Goal: Transaction & Acquisition: Purchase product/service

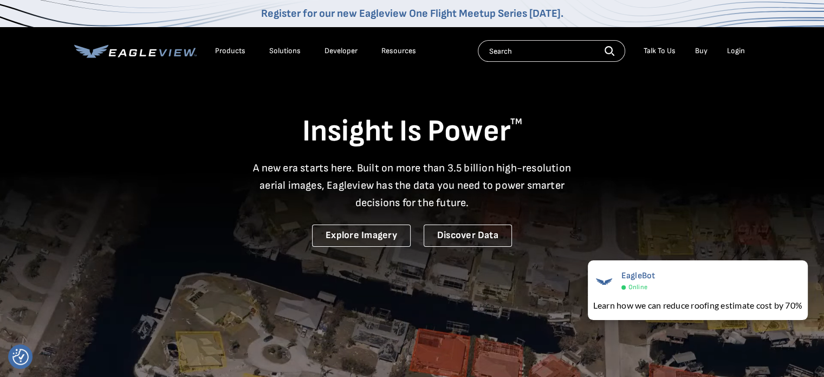
click at [116, 53] on icon at bounding box center [135, 51] width 122 height 14
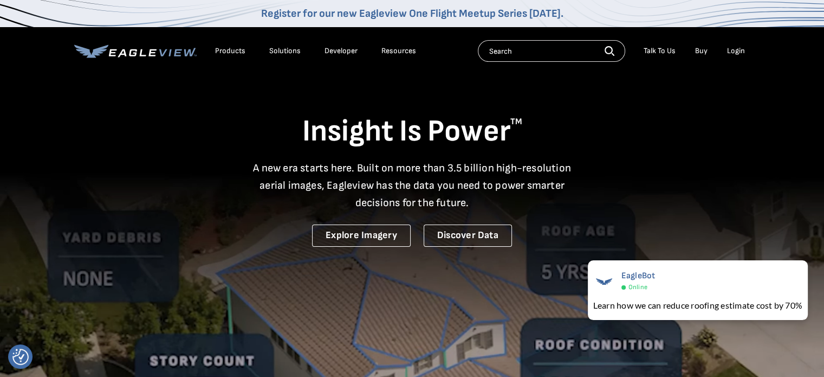
click at [535, 54] on input "text" at bounding box center [551, 51] width 147 height 22
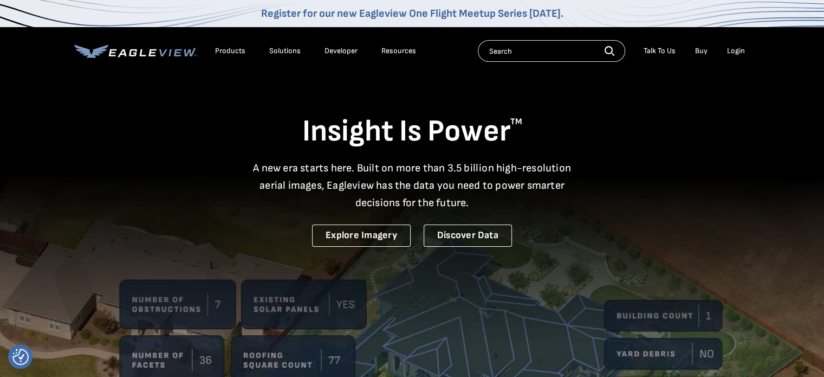
click at [537, 51] on input "text" at bounding box center [551, 51] width 147 height 22
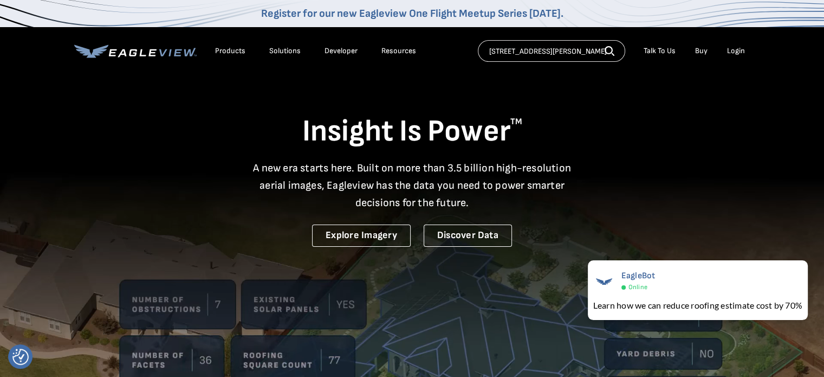
scroll to position [0, 7]
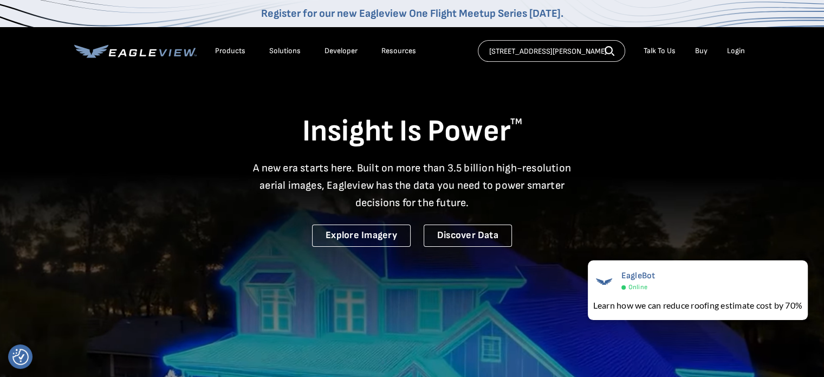
type input "10469 Ballard Dr. Brownsburg, IN 46112"
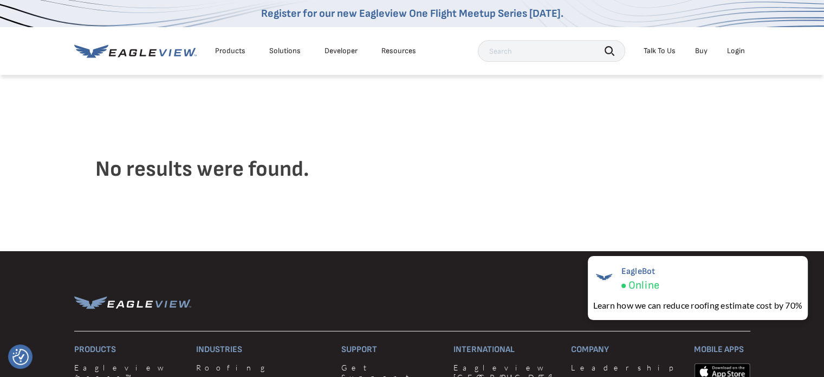
click at [699, 51] on link "Buy" at bounding box center [701, 51] width 12 height 10
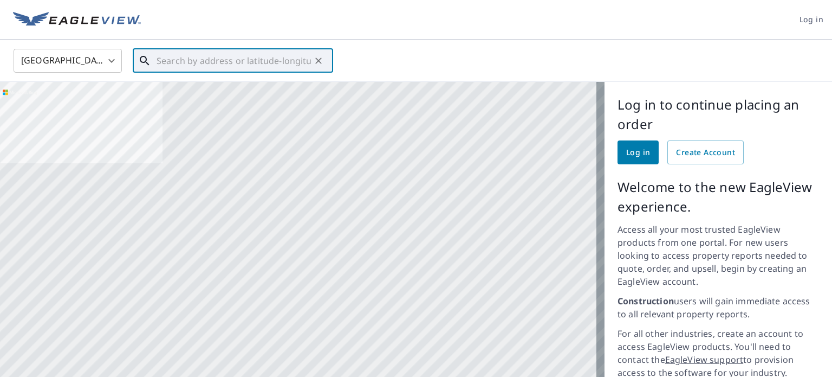
click at [186, 61] on input "text" at bounding box center [234, 61] width 154 height 30
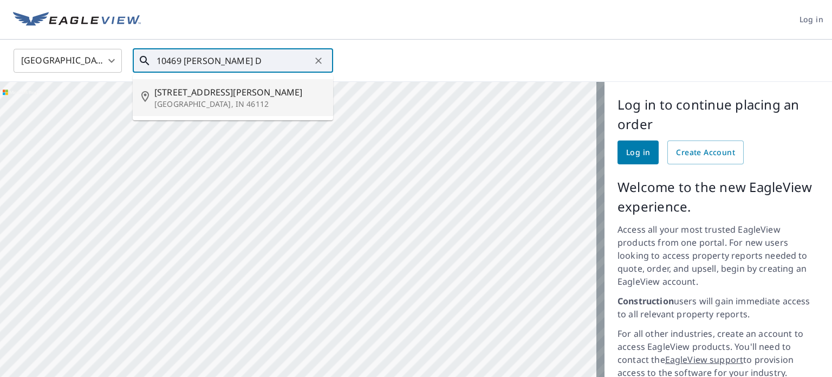
click at [196, 94] on span "[STREET_ADDRESS][PERSON_NAME]" at bounding box center [239, 92] width 170 height 13
type input "10469 Ballard Dr Brownsburg, IN 46112"
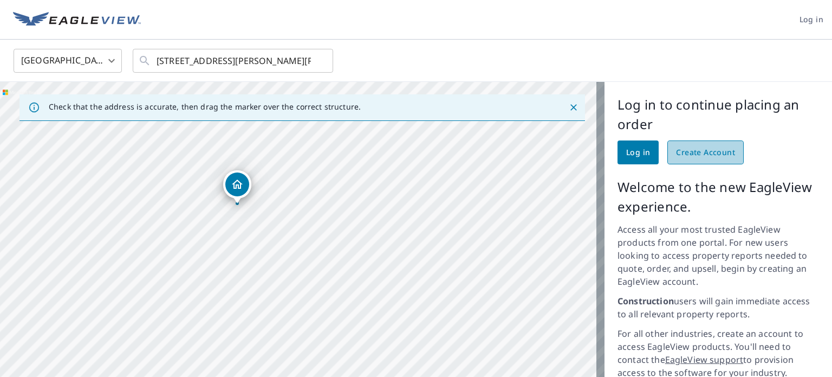
click at [693, 158] on span "Create Account" at bounding box center [705, 153] width 59 height 14
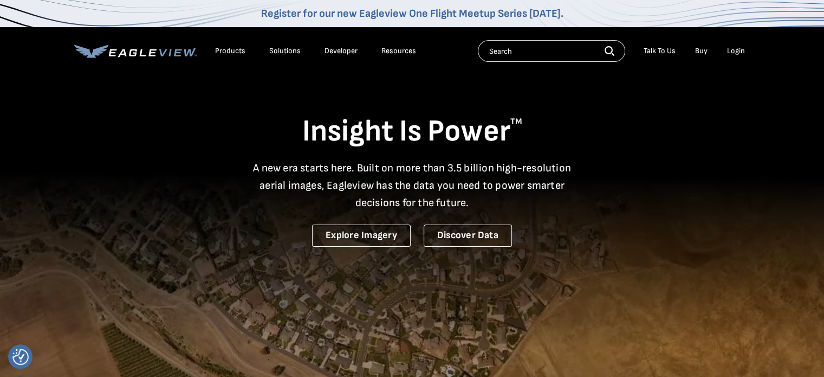
click at [731, 50] on div "Login" at bounding box center [736, 51] width 18 height 10
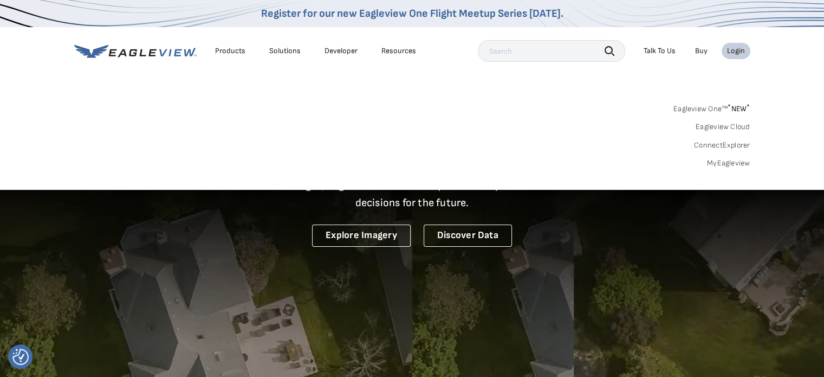
click at [729, 162] on link "MyEagleview" at bounding box center [728, 163] width 43 height 10
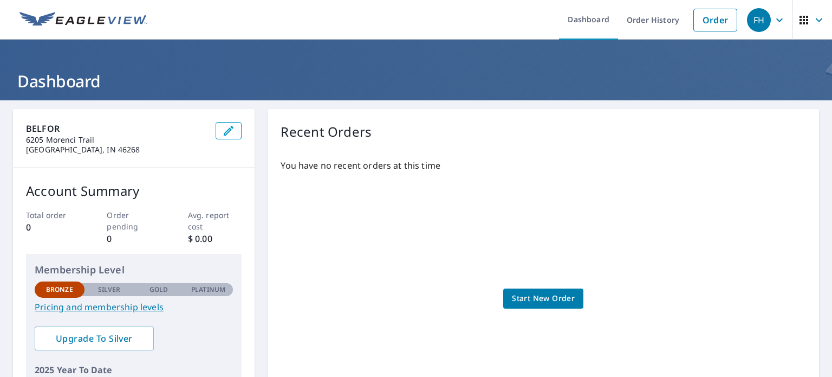
click at [553, 304] on span "Start New Order" at bounding box center [543, 298] width 63 height 14
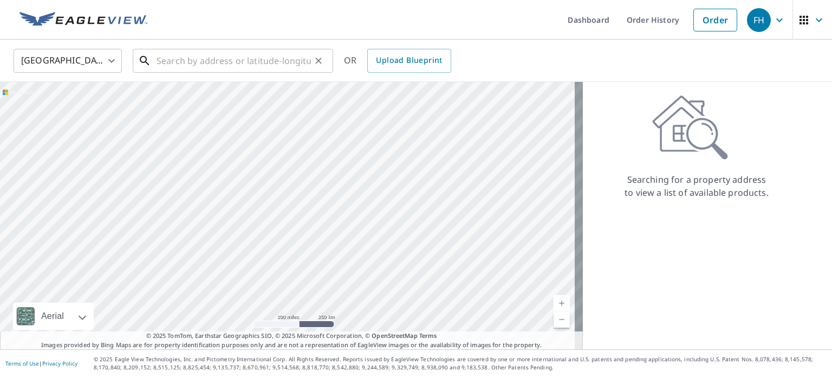
click at [258, 66] on input "text" at bounding box center [234, 61] width 154 height 30
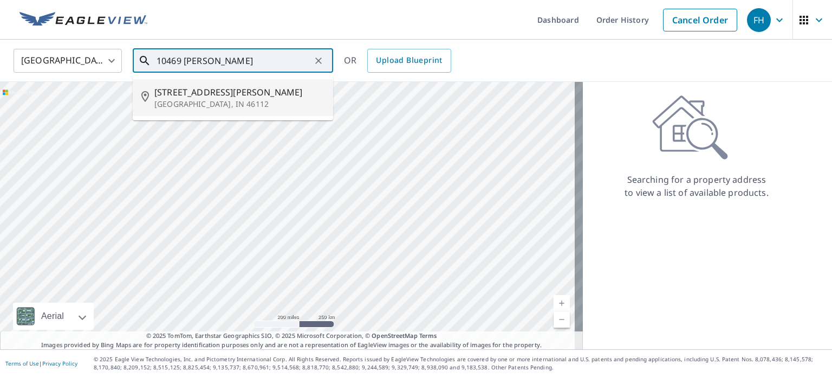
click at [223, 94] on span "[STREET_ADDRESS][PERSON_NAME]" at bounding box center [239, 92] width 170 height 13
type input "[STREET_ADDRESS][PERSON_NAME][PERSON_NAME]"
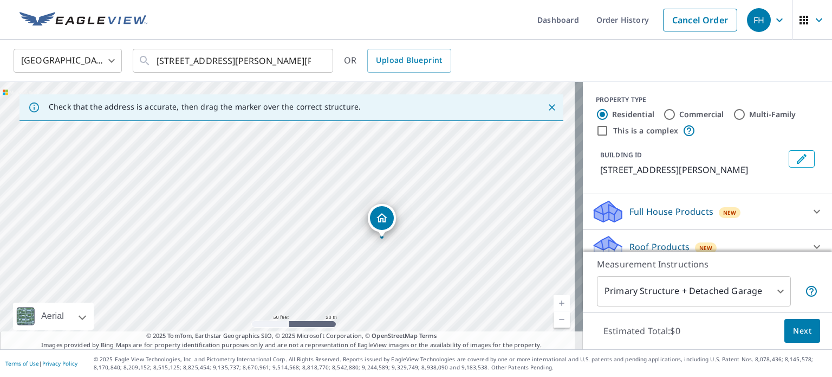
drag, startPoint x: 466, startPoint y: 245, endPoint x: 401, endPoint y: 199, distance: 80.0
click at [401, 194] on div "[STREET_ADDRESS][PERSON_NAME][PERSON_NAME]" at bounding box center [291, 215] width 583 height 267
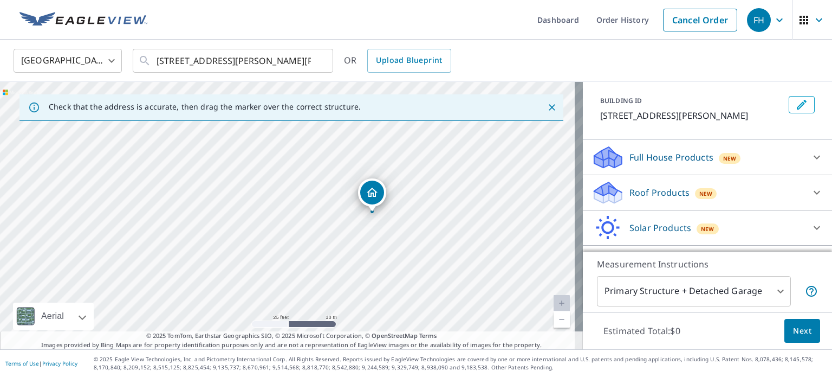
scroll to position [82, 0]
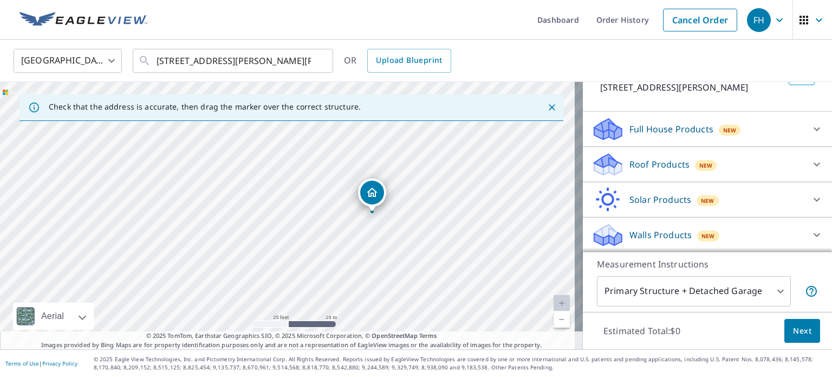
click at [651, 130] on p "Full House Products" at bounding box center [672, 128] width 84 height 13
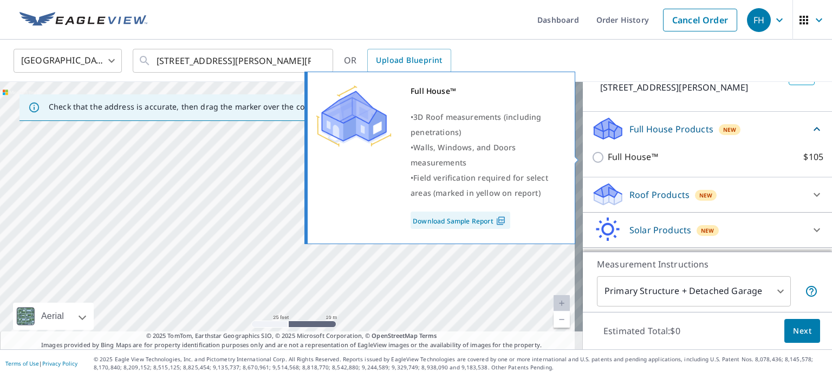
click at [592, 156] on input "Full House™ $105" at bounding box center [600, 157] width 16 height 13
checkbox input "true"
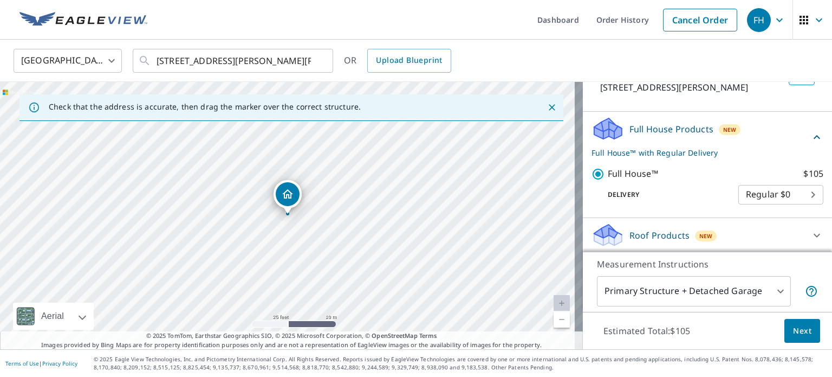
click at [793, 192] on body "FH FH Dashboard Order History Cancel Order FH [GEOGRAPHIC_DATA] [GEOGRAPHIC_DAT…" at bounding box center [416, 188] width 832 height 377
click at [793, 192] on li "Regular $0" at bounding box center [764, 194] width 85 height 20
click at [743, 154] on p "Full House™ with Regular Delivery" at bounding box center [701, 152] width 219 height 11
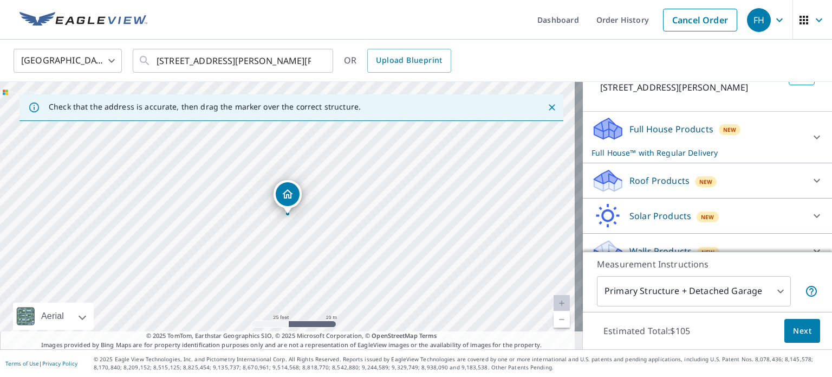
click at [639, 126] on p "Full House Products" at bounding box center [672, 128] width 84 height 13
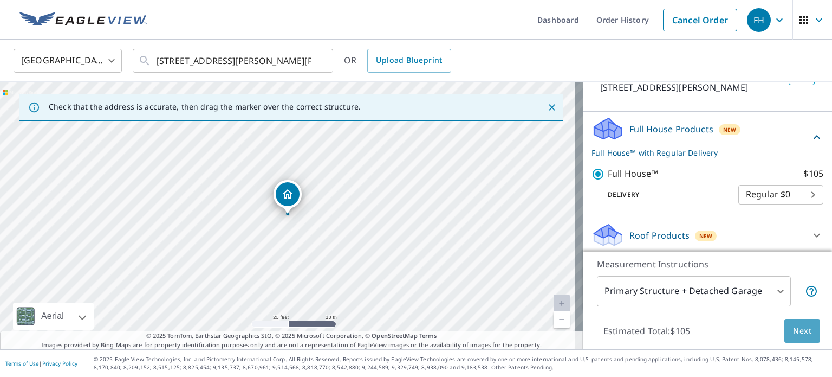
click at [793, 328] on span "Next" at bounding box center [802, 331] width 18 height 14
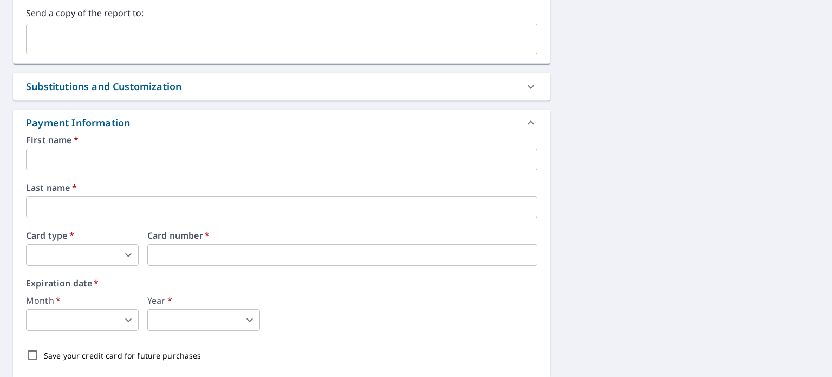
scroll to position [542, 0]
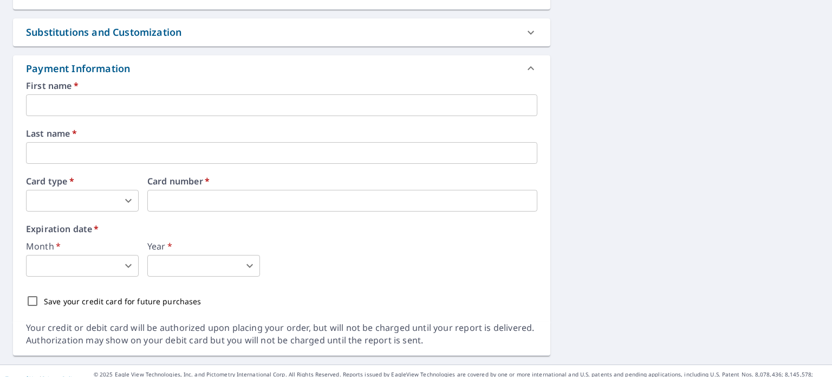
click at [181, 96] on input "text" at bounding box center [281, 105] width 511 height 22
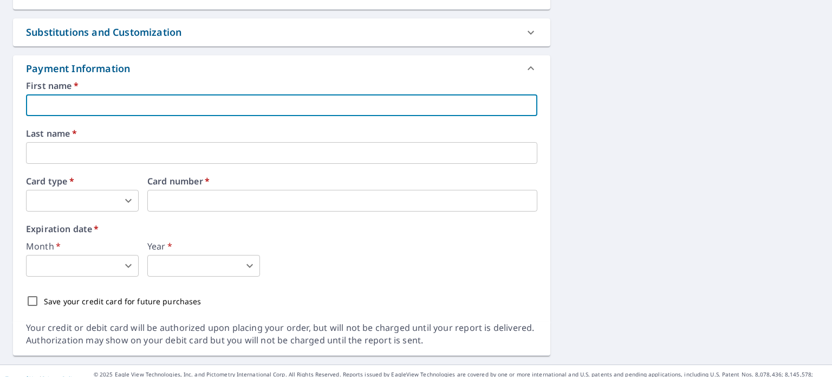
scroll to position [543, 0]
type input "j"
type input "[PERSON_NAME]"
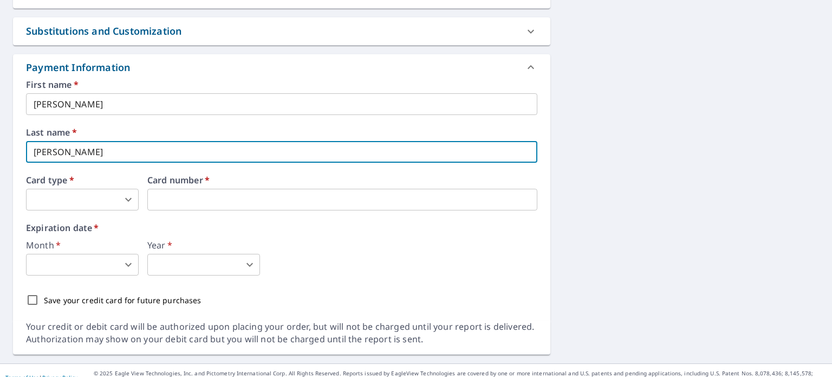
type input "[PERSON_NAME]"
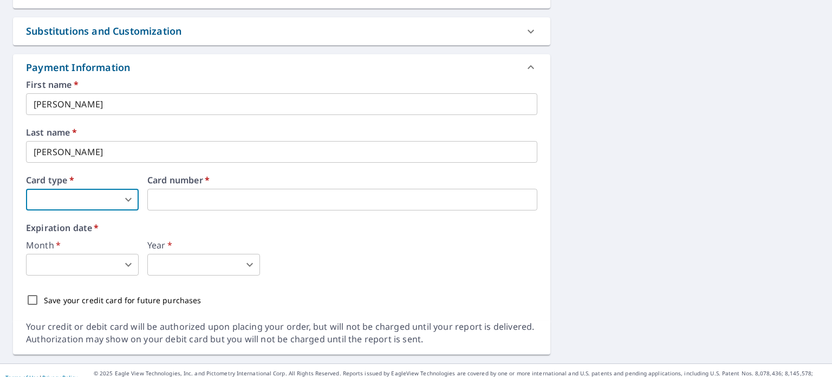
click at [132, 187] on body "FH FH Dashboard Order History Cancel Order FH Dashboard / Finalize Order Finali…" at bounding box center [416, 188] width 832 height 377
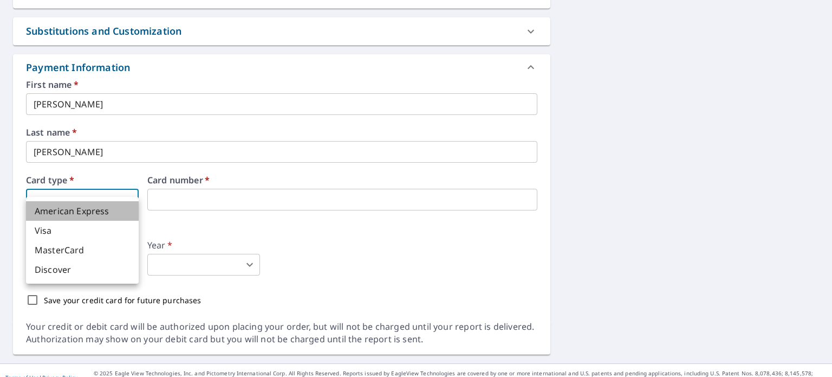
click at [95, 216] on li "American Express" at bounding box center [82, 211] width 113 height 20
type input "1"
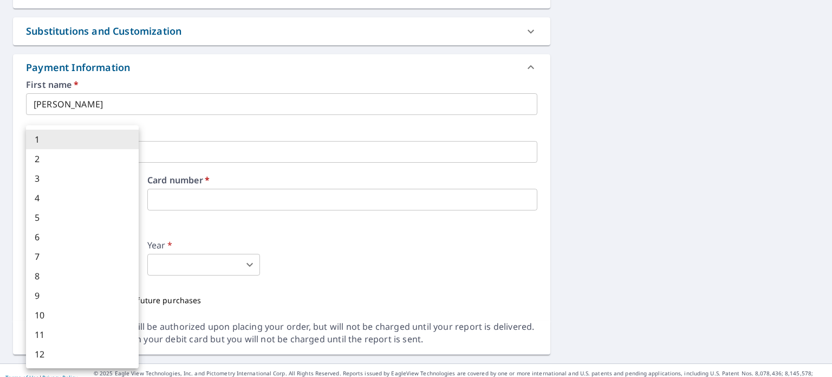
click at [128, 251] on body "FH FH Dashboard Order History Cancel Order FH Dashboard / Finalize Order Finali…" at bounding box center [416, 188] width 832 height 377
click at [57, 154] on li "2" at bounding box center [82, 159] width 113 height 20
type input "2"
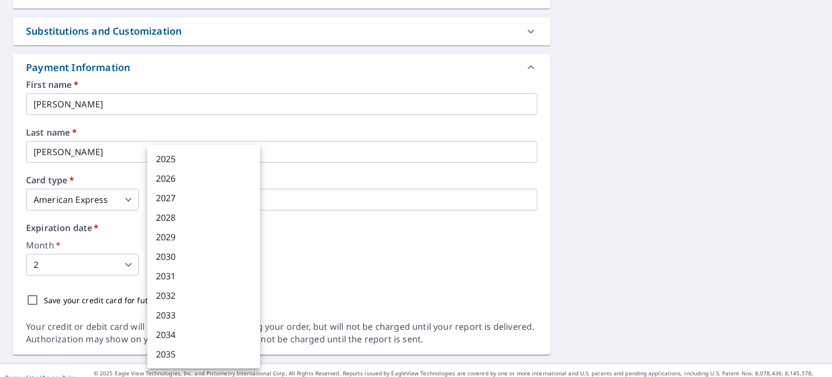
click at [249, 247] on body "FH FH Dashboard Order History Cancel Order FH Dashboard / Finalize Order Finali…" at bounding box center [416, 188] width 832 height 377
click at [177, 235] on li "2029" at bounding box center [203, 237] width 113 height 20
type input "2029"
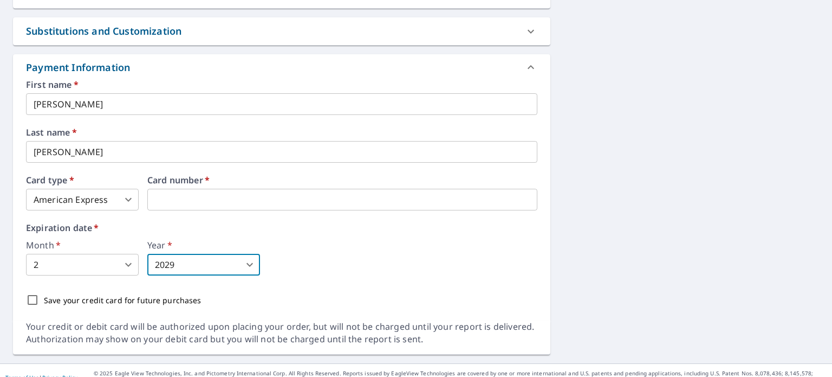
click at [34, 288] on input "Save your credit card for future purchases" at bounding box center [32, 299] width 23 height 23
checkbox input "true"
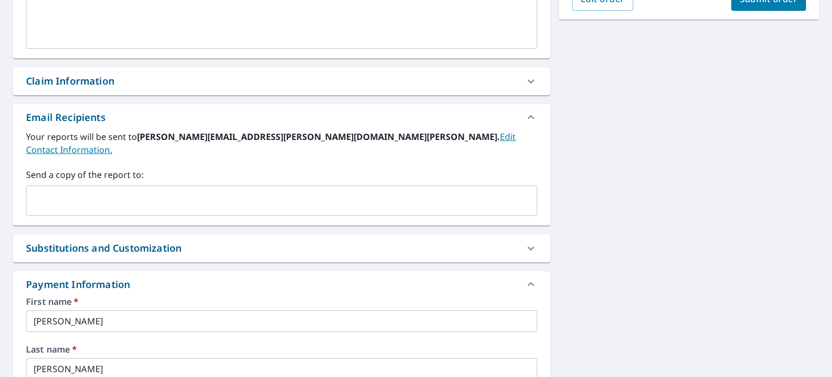
scroll to position [272, 0]
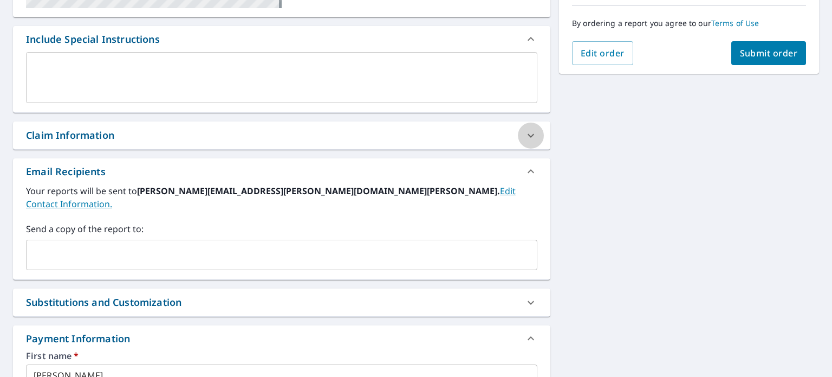
click at [527, 134] on icon at bounding box center [530, 135] width 13 height 13
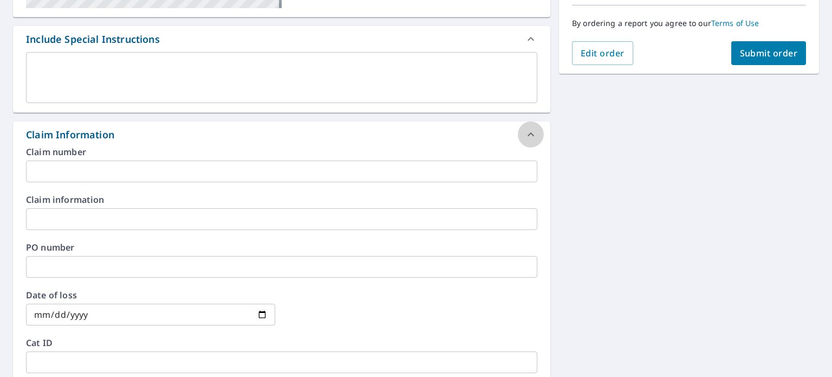
click at [528, 134] on icon at bounding box center [531, 134] width 7 height 4
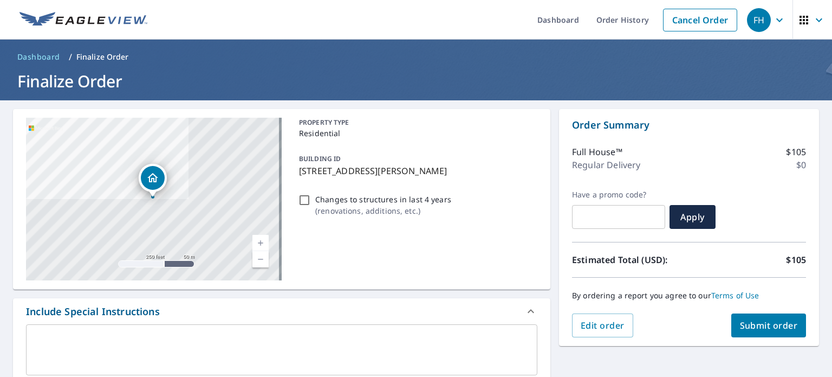
scroll to position [54, 0]
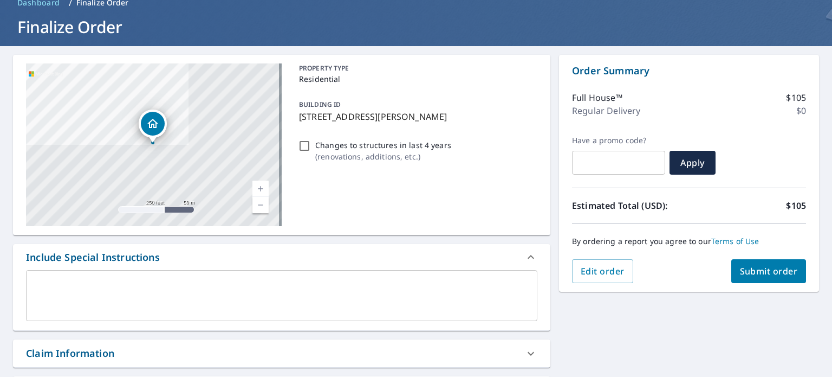
click at [740, 265] on span "Submit order" at bounding box center [769, 271] width 58 height 12
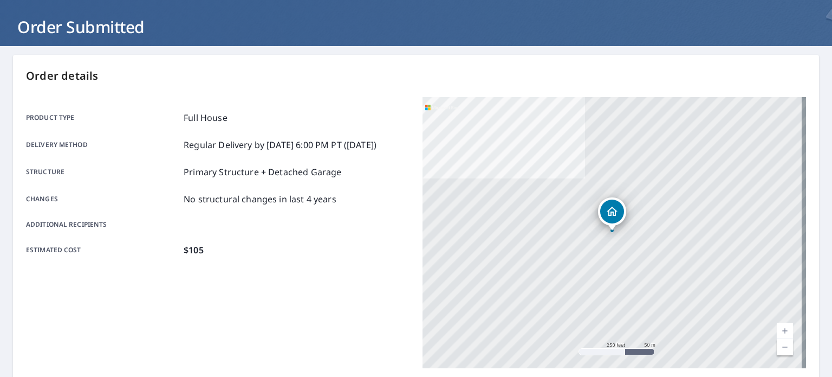
click at [120, 320] on div "Product type Full House Delivery method Regular Delivery by [DATE] 6:00 PM PT (…" at bounding box center [218, 232] width 384 height 271
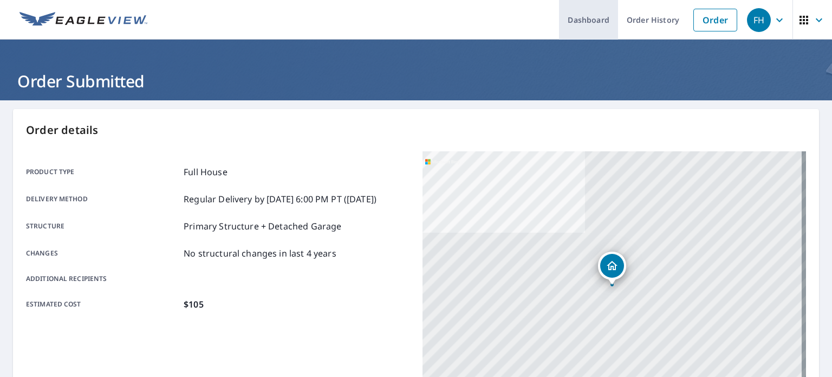
click at [600, 21] on link "Dashboard" at bounding box center [588, 20] width 59 height 40
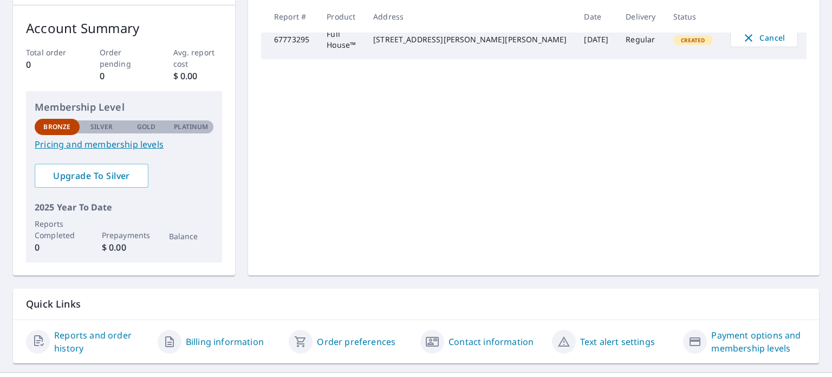
scroll to position [184, 0]
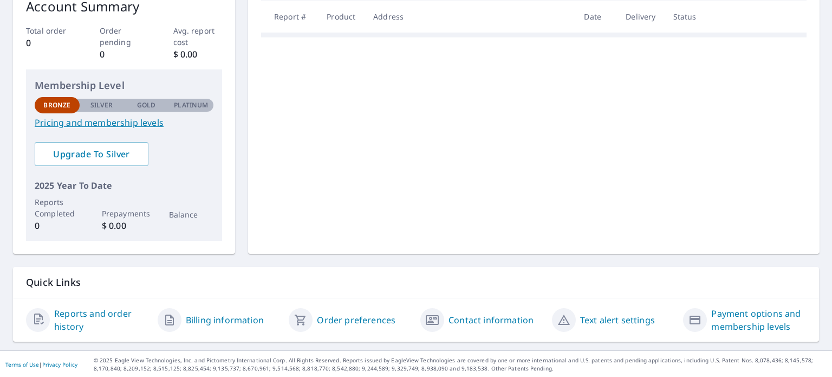
click at [364, 318] on link "Order preferences" at bounding box center [356, 319] width 79 height 13
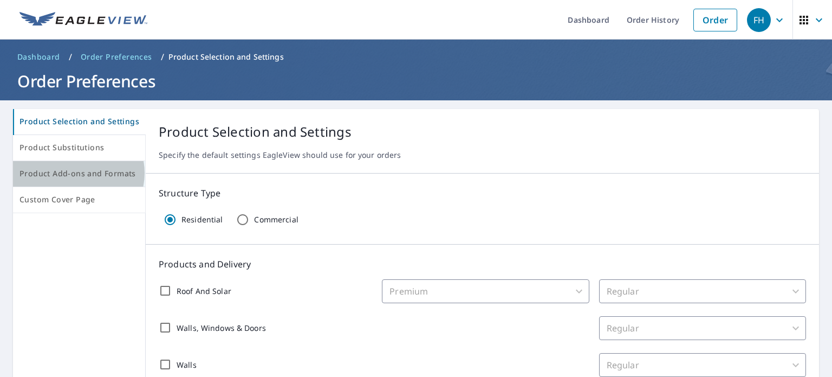
click at [77, 173] on span "Product Add-ons and Formats" at bounding box center [79, 174] width 119 height 14
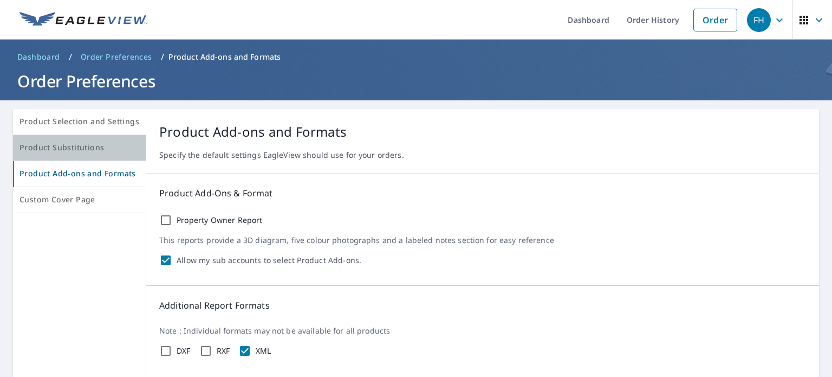
click at [88, 143] on span "Product Substitutions" at bounding box center [80, 148] width 120 height 14
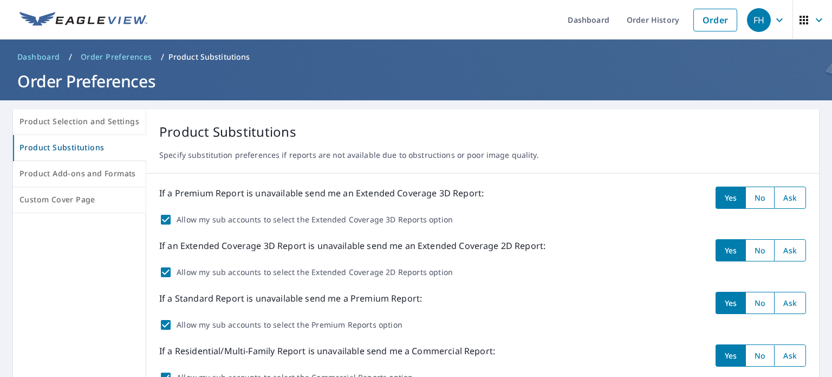
click at [40, 58] on span "Dashboard" at bounding box center [38, 56] width 43 height 11
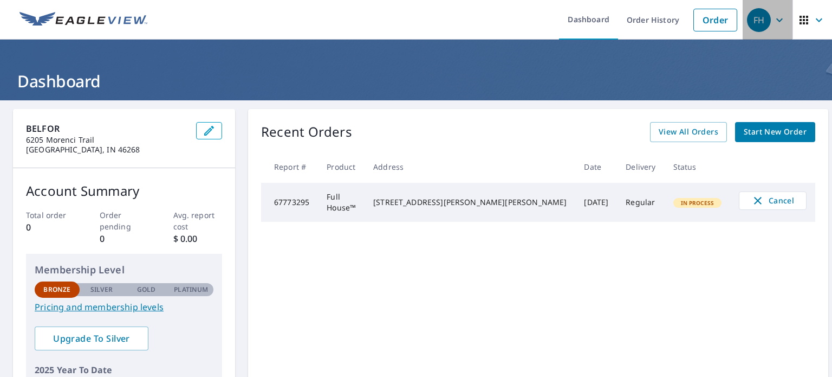
click at [774, 23] on icon "button" at bounding box center [779, 20] width 13 height 13
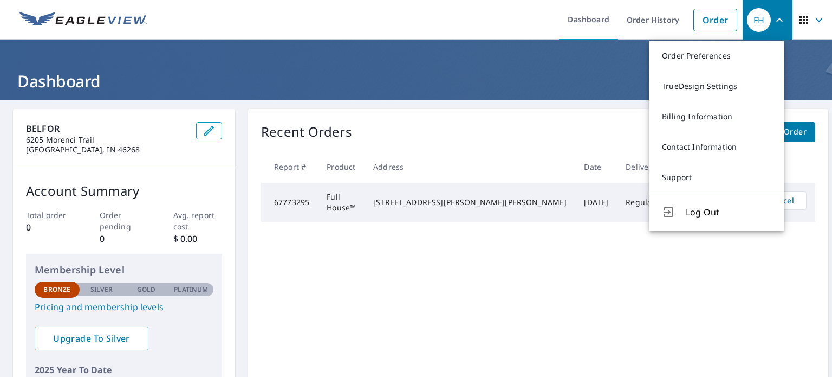
click at [813, 16] on icon "button" at bounding box center [819, 20] width 13 height 13
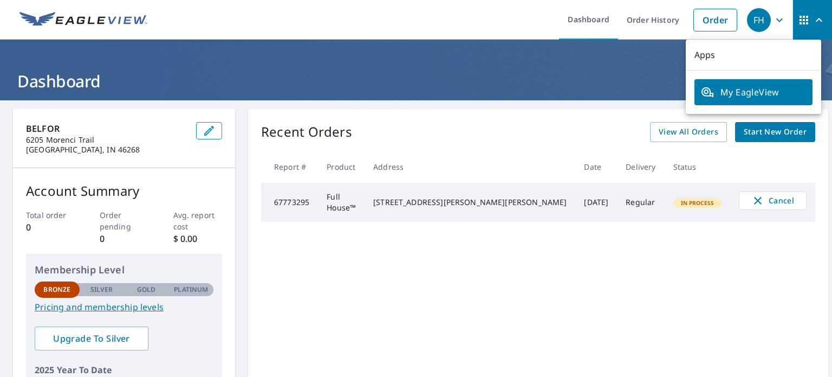
click at [646, 72] on h1 "Dashboard" at bounding box center [416, 81] width 806 height 22
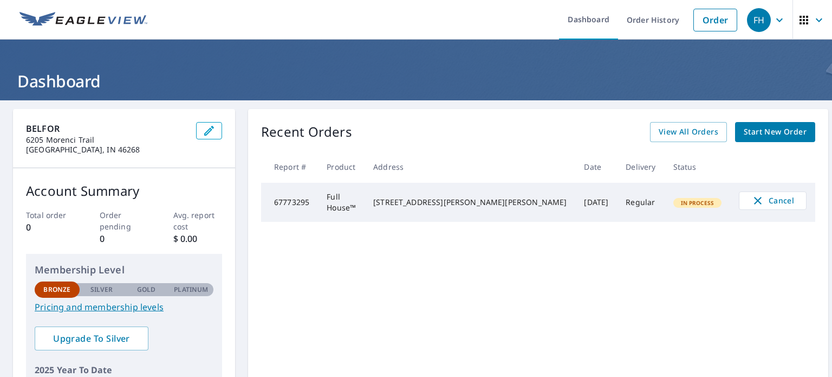
click at [160, 67] on header "Dashboard" at bounding box center [416, 70] width 832 height 61
click at [113, 20] on img at bounding box center [84, 20] width 128 height 16
click at [36, 23] on img at bounding box center [84, 20] width 128 height 16
